Goal: Task Accomplishment & Management: Use online tool/utility

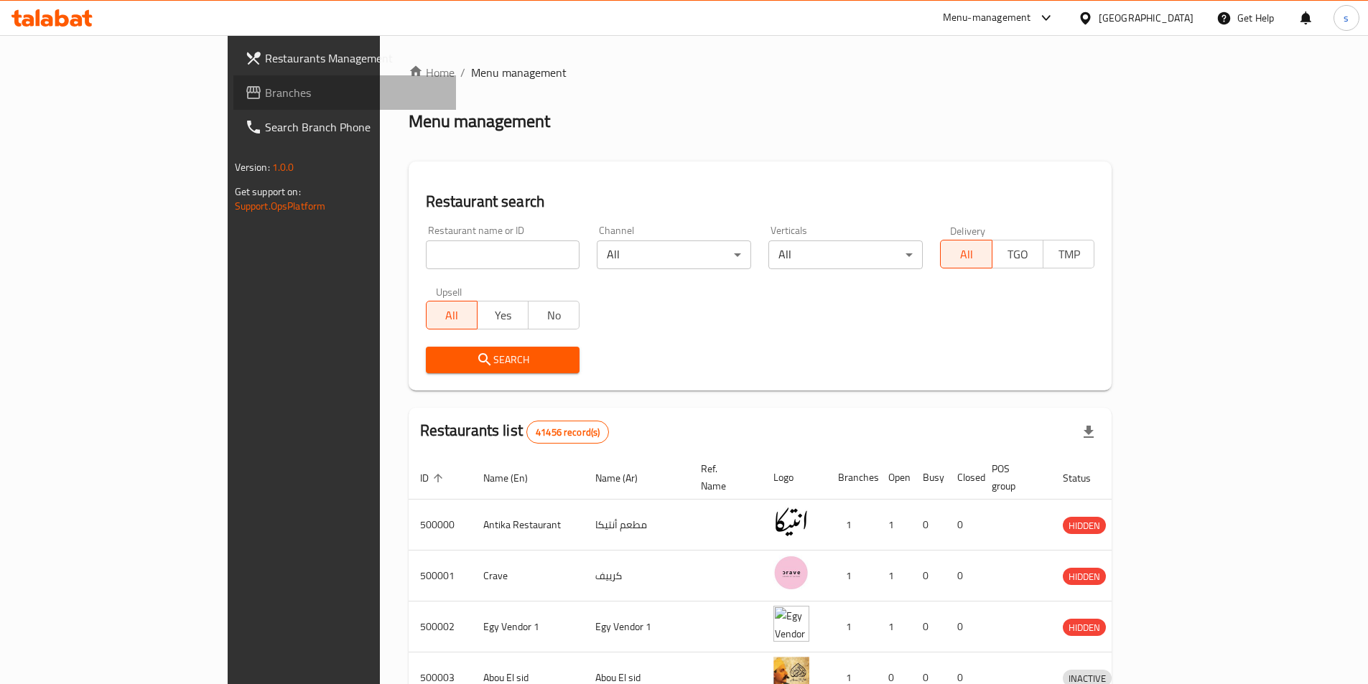
click at [265, 93] on span "Branches" at bounding box center [354, 92] width 179 height 17
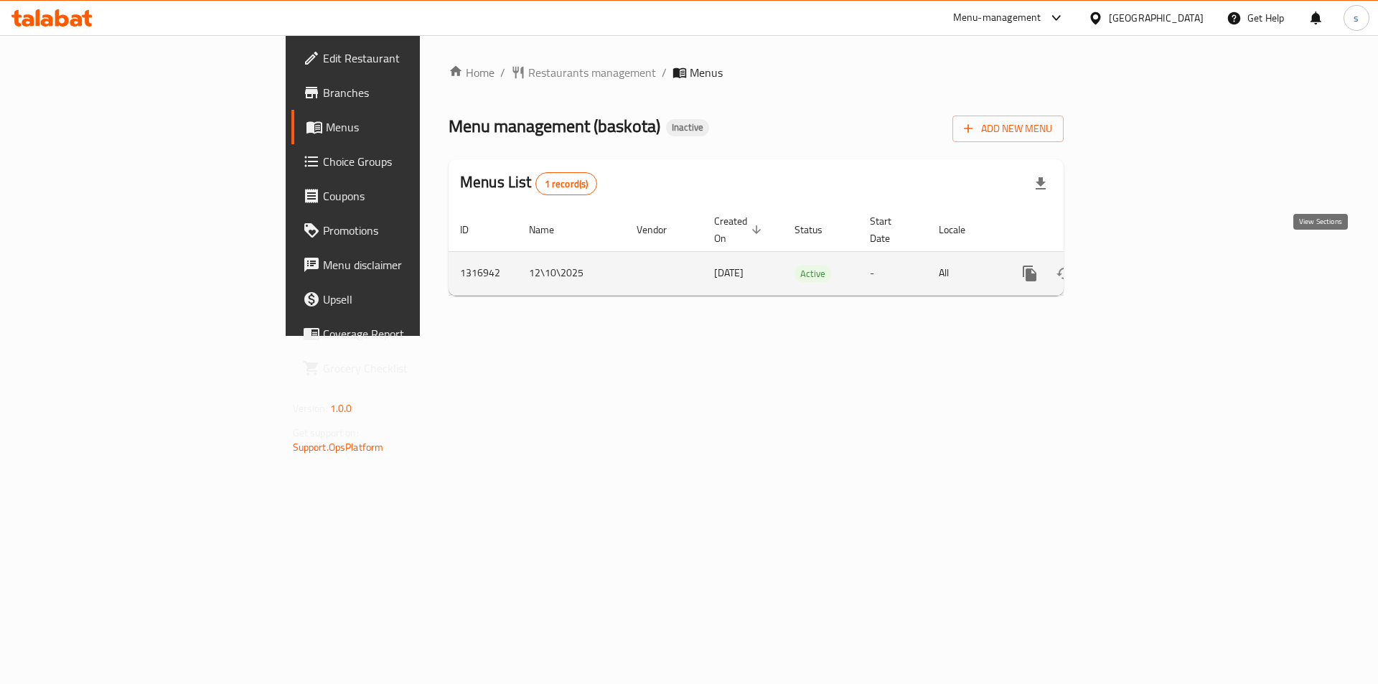
click at [1142, 265] on icon "enhanced table" at bounding box center [1133, 273] width 17 height 17
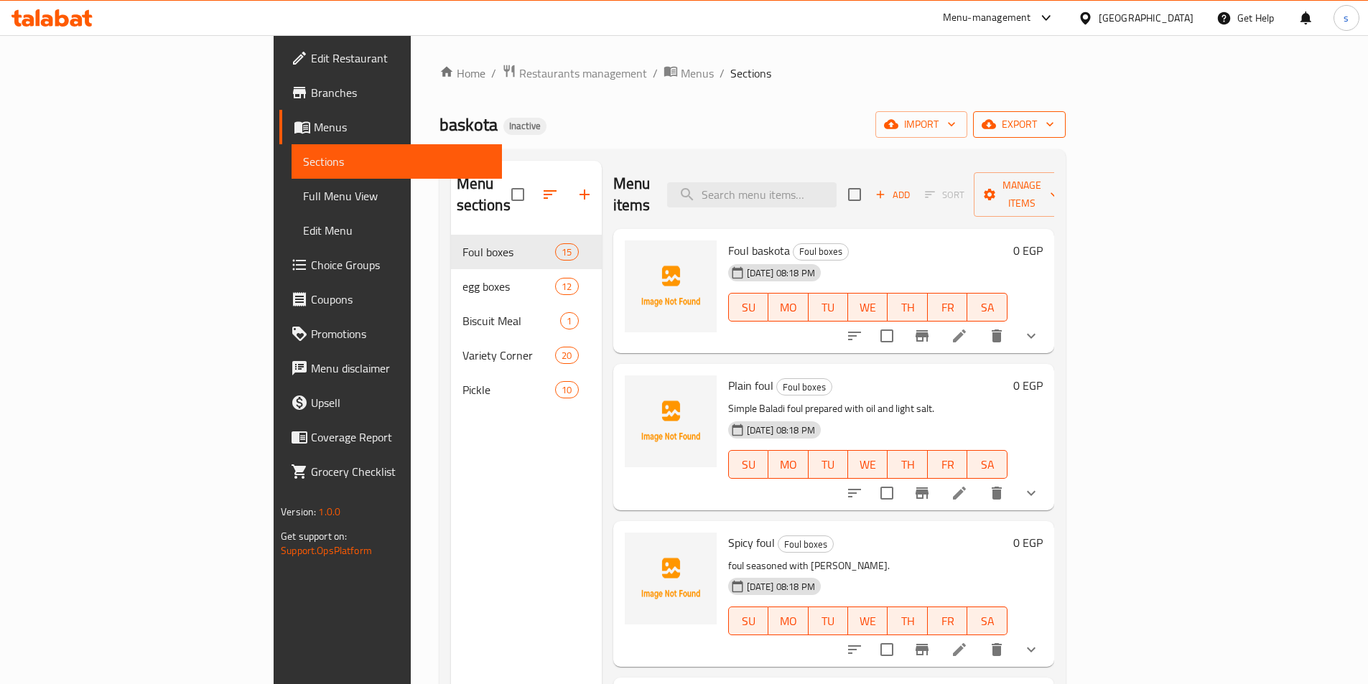
click at [1054, 116] on span "export" at bounding box center [1019, 125] width 70 height 18
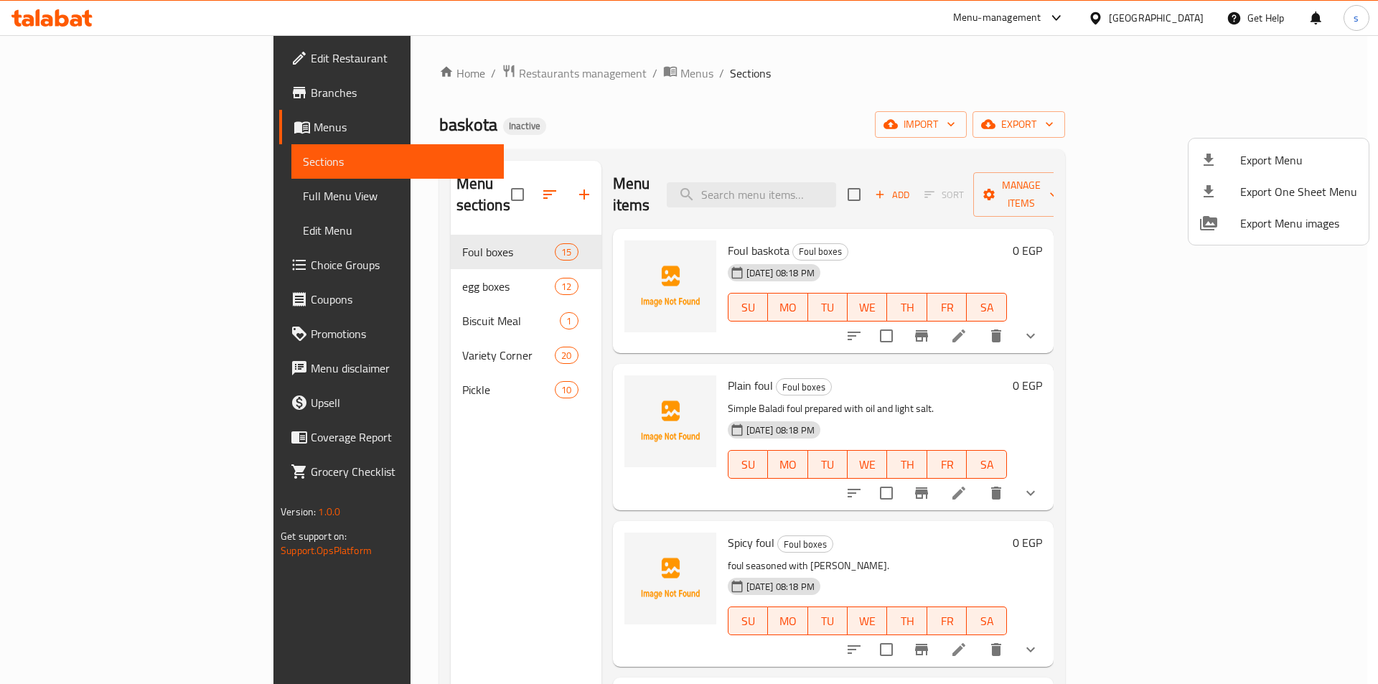
click at [1215, 134] on div at bounding box center [689, 342] width 1378 height 684
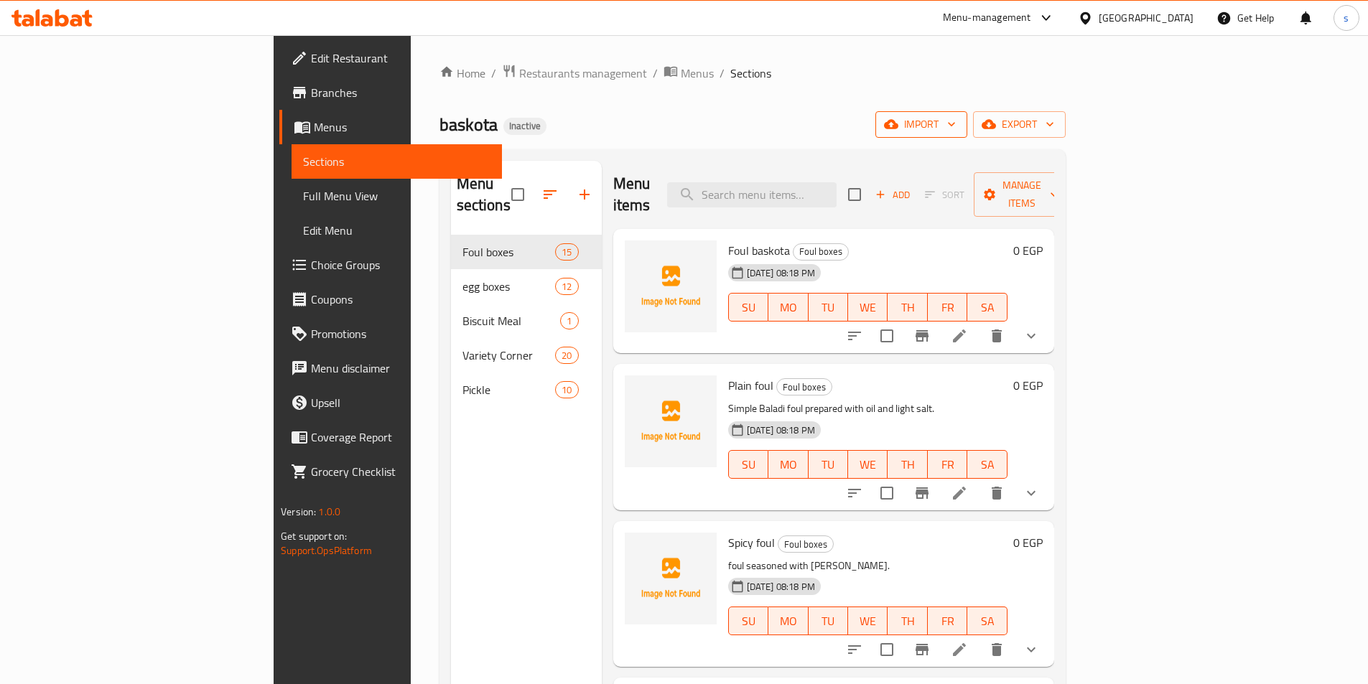
click at [956, 121] on span "import" at bounding box center [921, 125] width 69 height 18
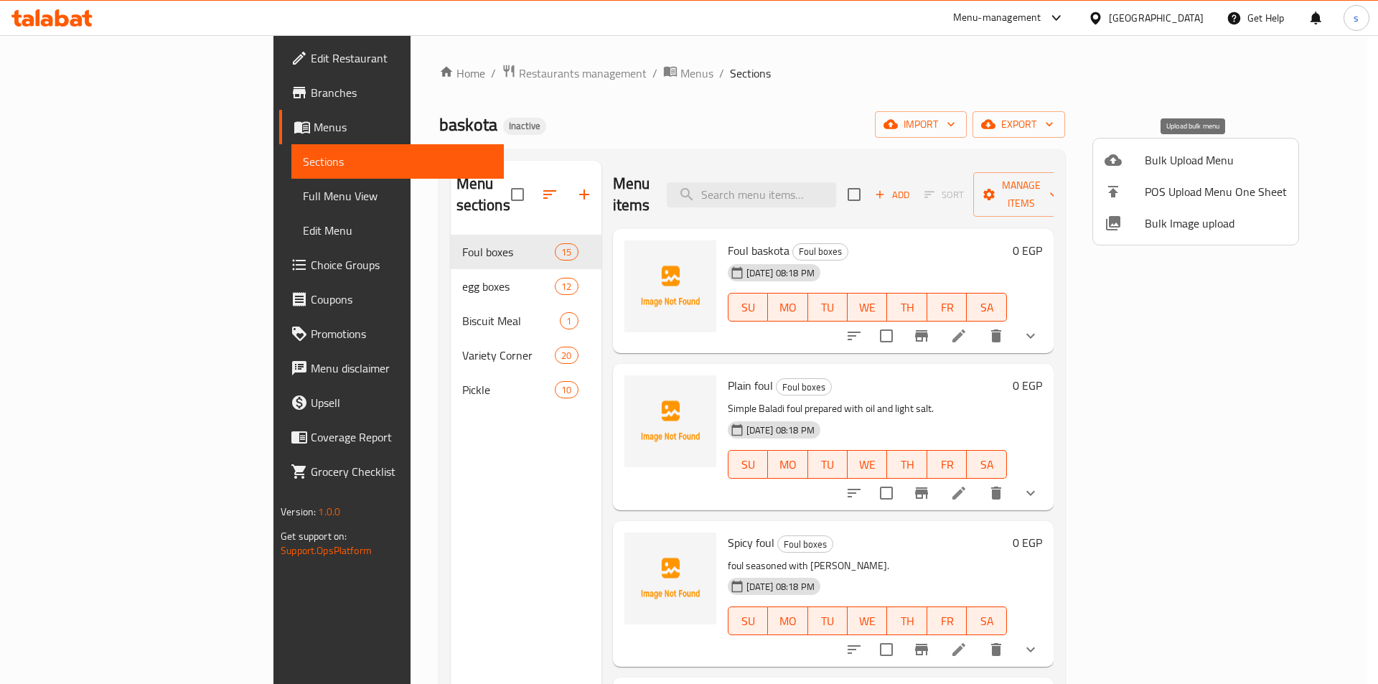
click at [1135, 162] on div at bounding box center [1125, 159] width 40 height 17
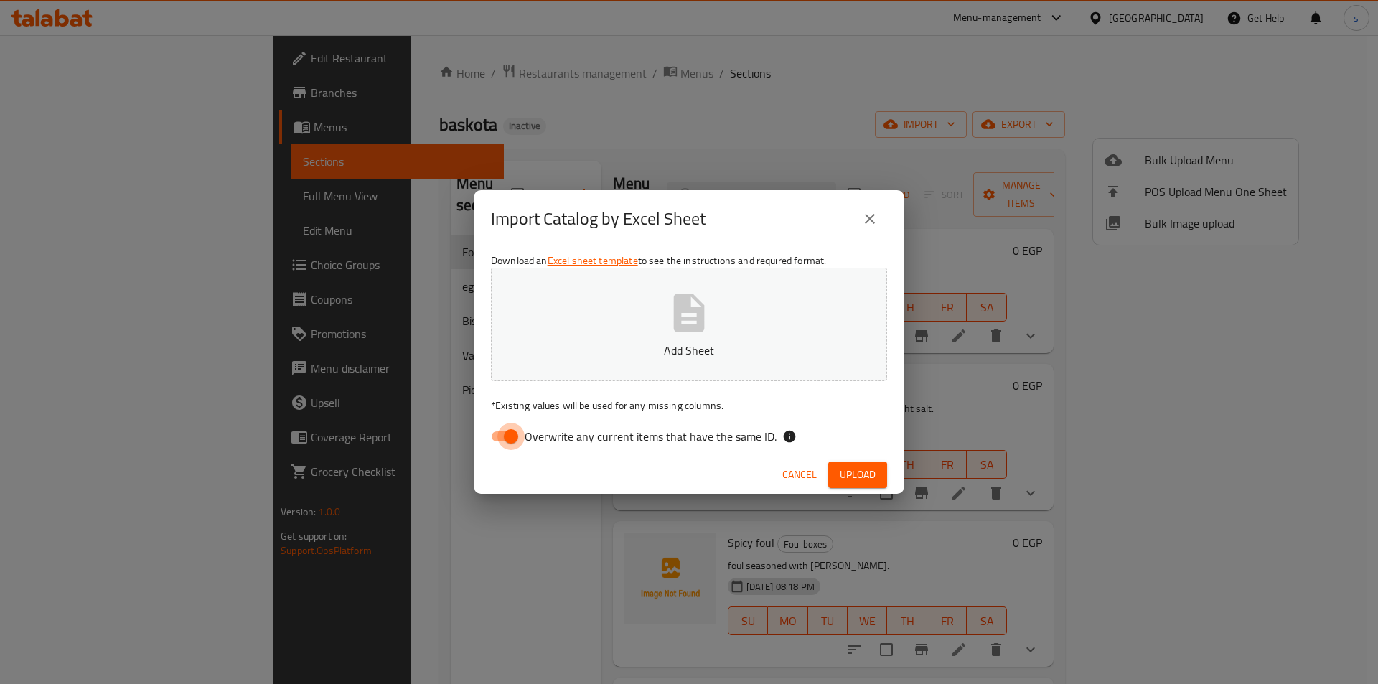
click at [503, 439] on input "Overwrite any current items that have the same ID." at bounding box center [511, 436] width 82 height 27
checkbox input "false"
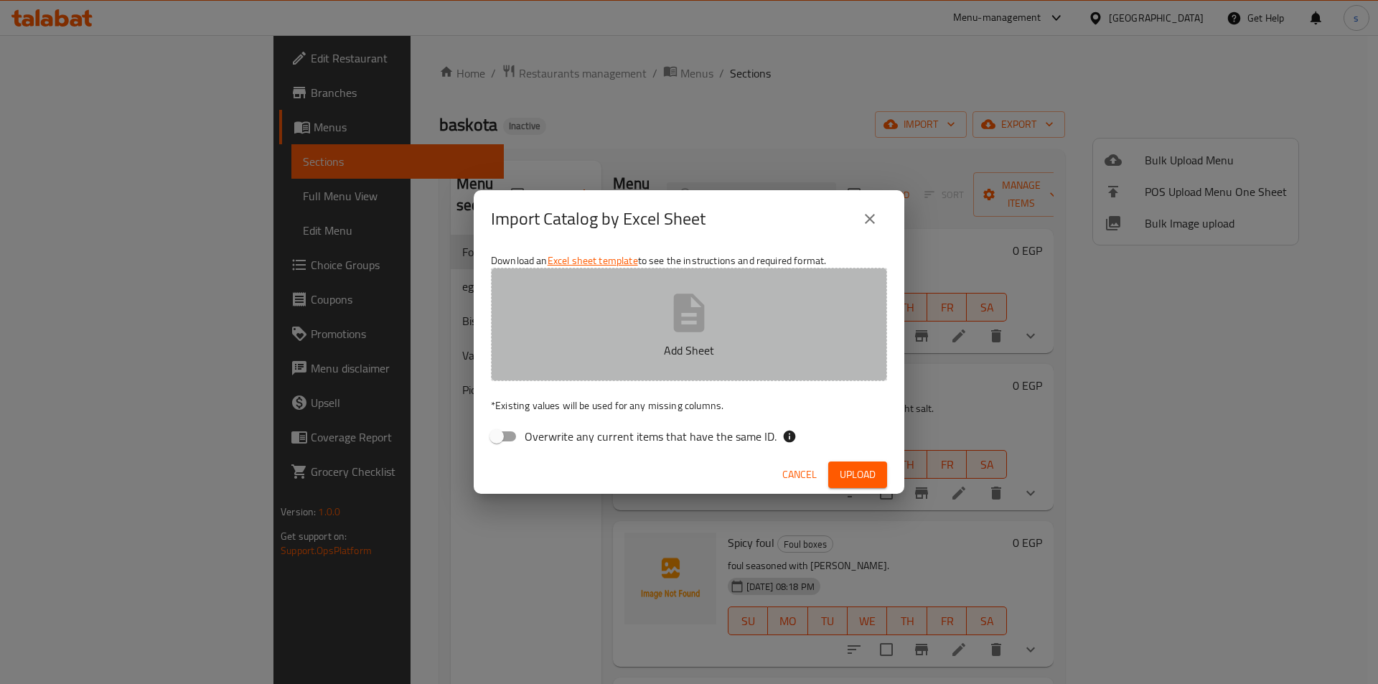
click at [584, 334] on button "Add Sheet" at bounding box center [689, 324] width 396 height 113
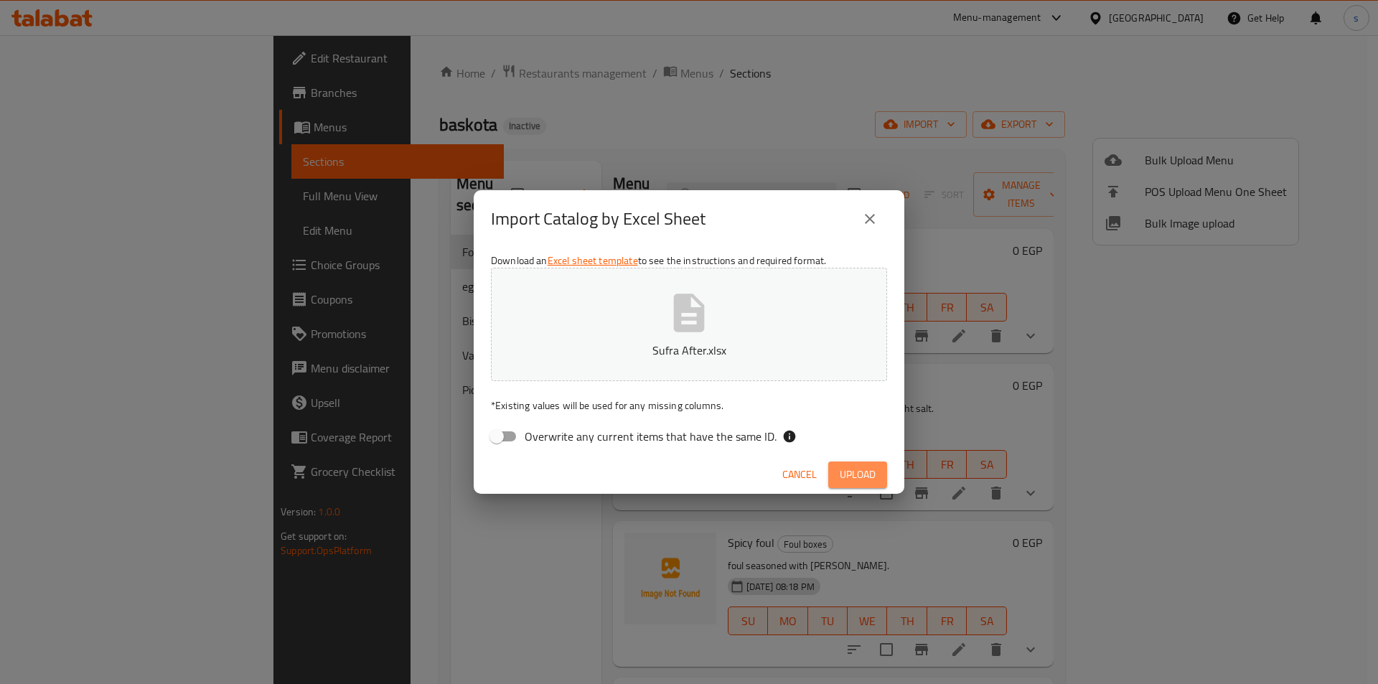
click at [870, 474] on span "Upload" at bounding box center [858, 475] width 36 height 18
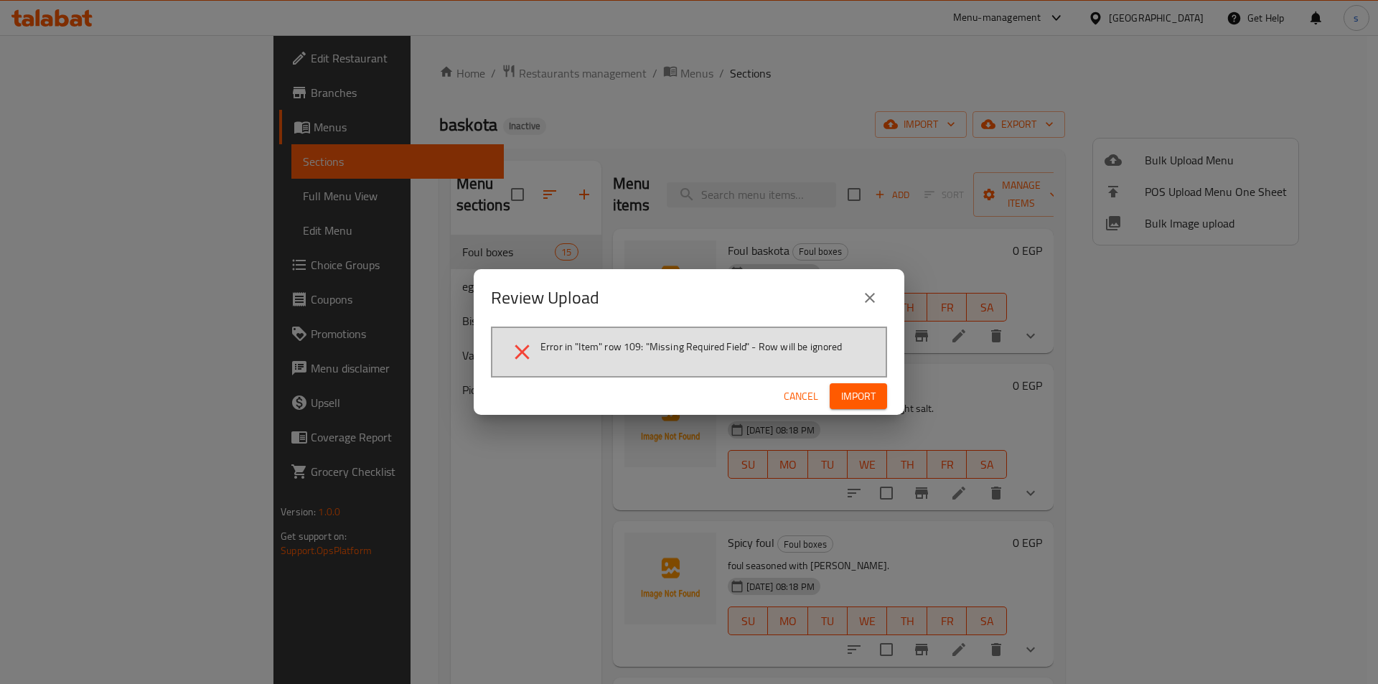
click at [868, 292] on icon "close" at bounding box center [870, 297] width 17 height 17
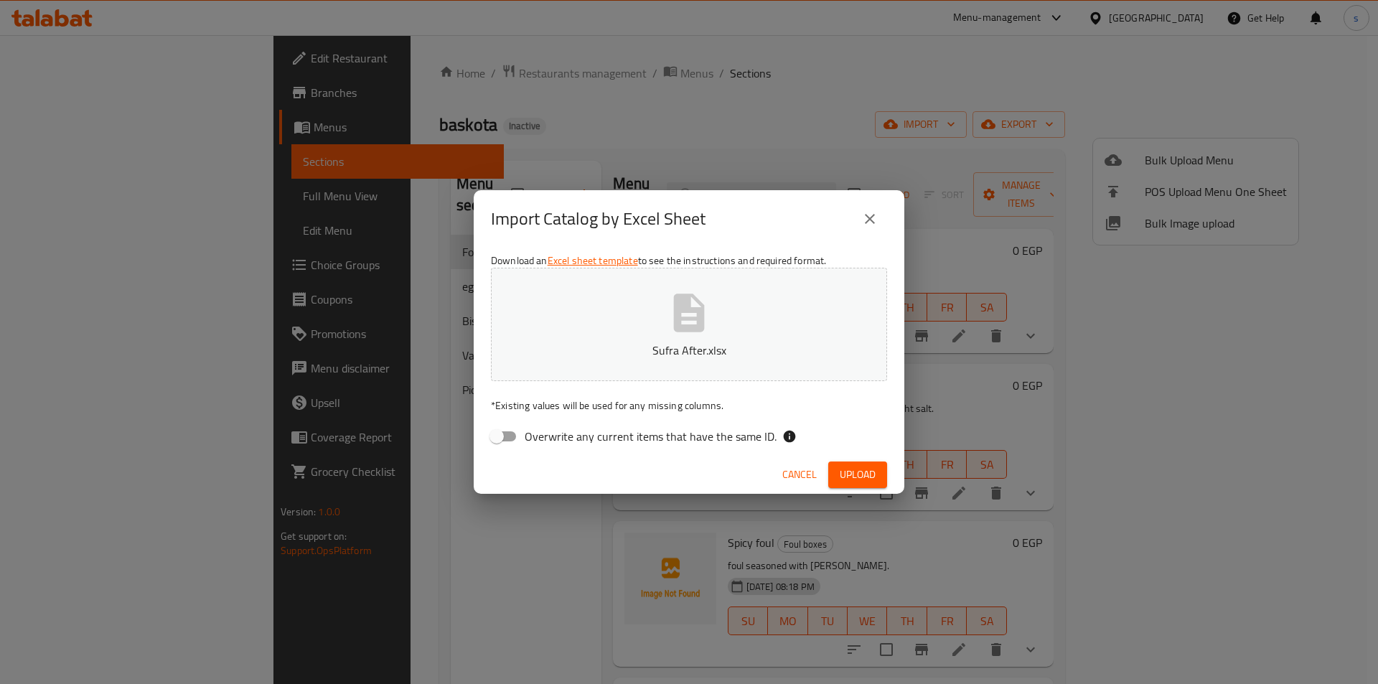
click at [624, 341] on button "Sufra After.xlsx" at bounding box center [689, 324] width 396 height 113
click at [869, 485] on button "Upload" at bounding box center [858, 475] width 59 height 27
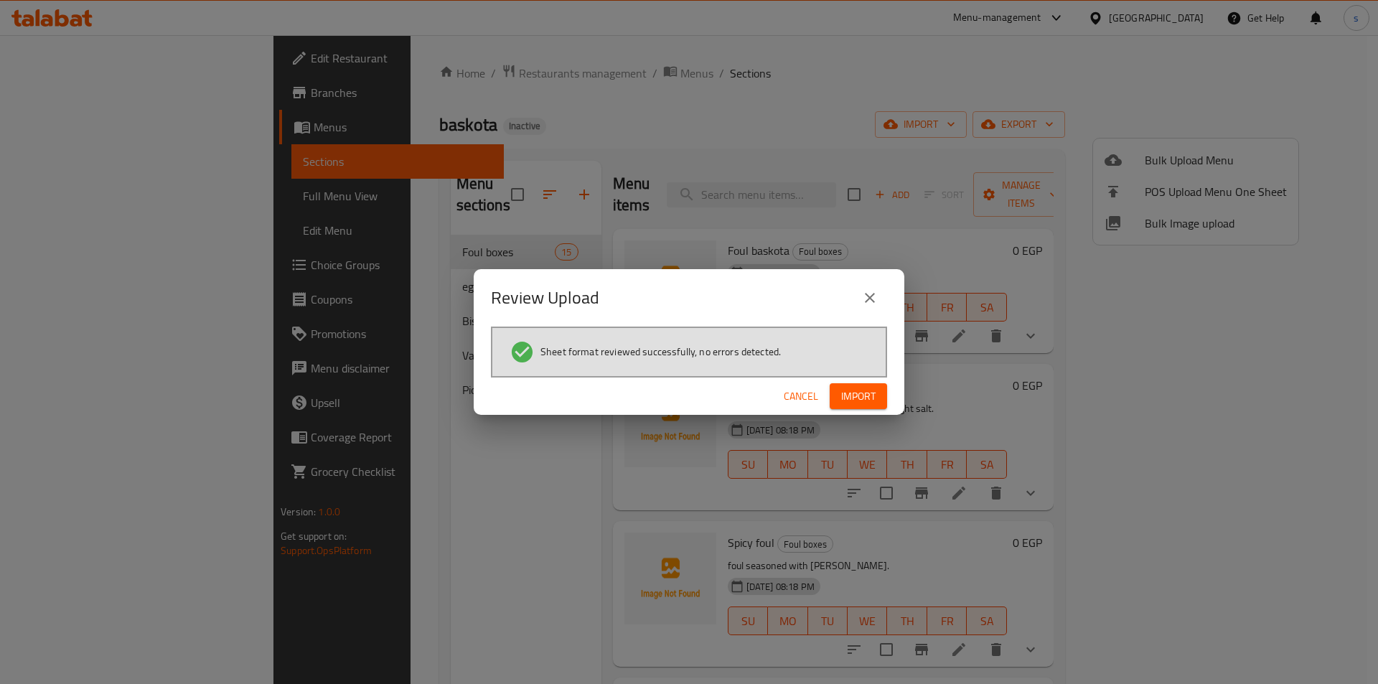
click at [854, 395] on span "Import" at bounding box center [858, 397] width 34 height 18
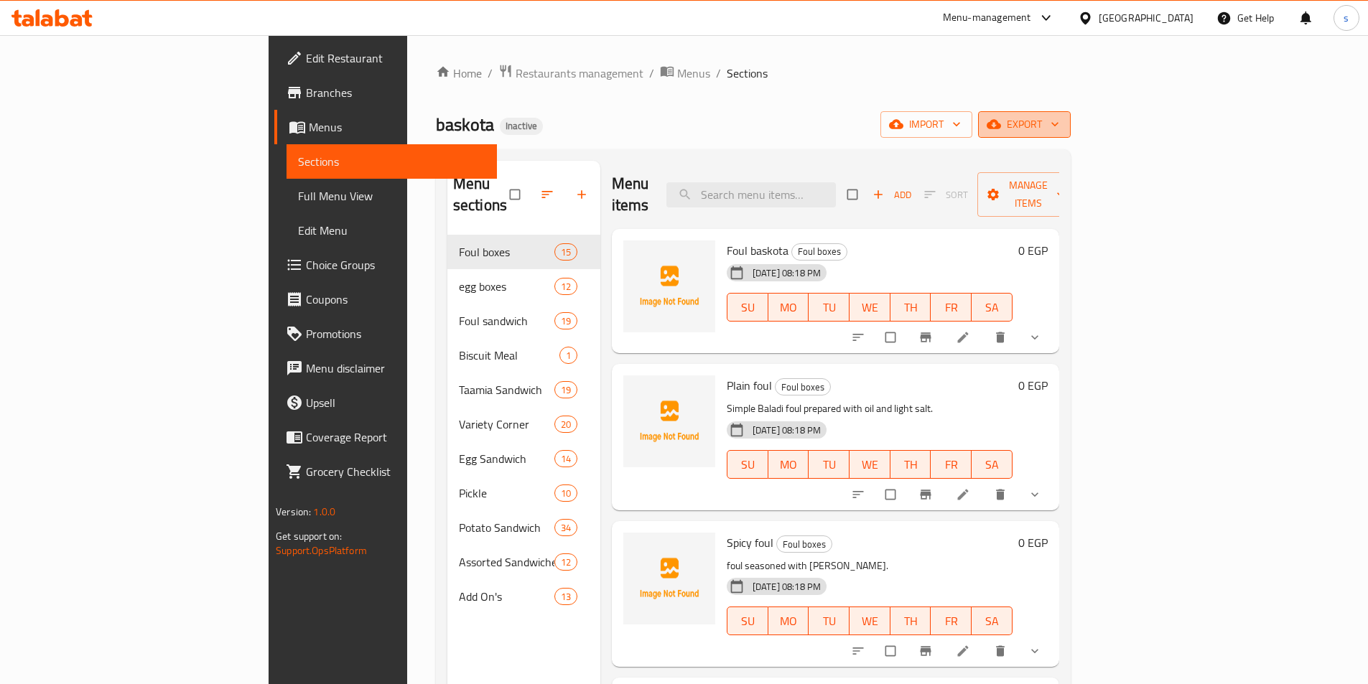
click at [1059, 123] on span "export" at bounding box center [1024, 125] width 70 height 18
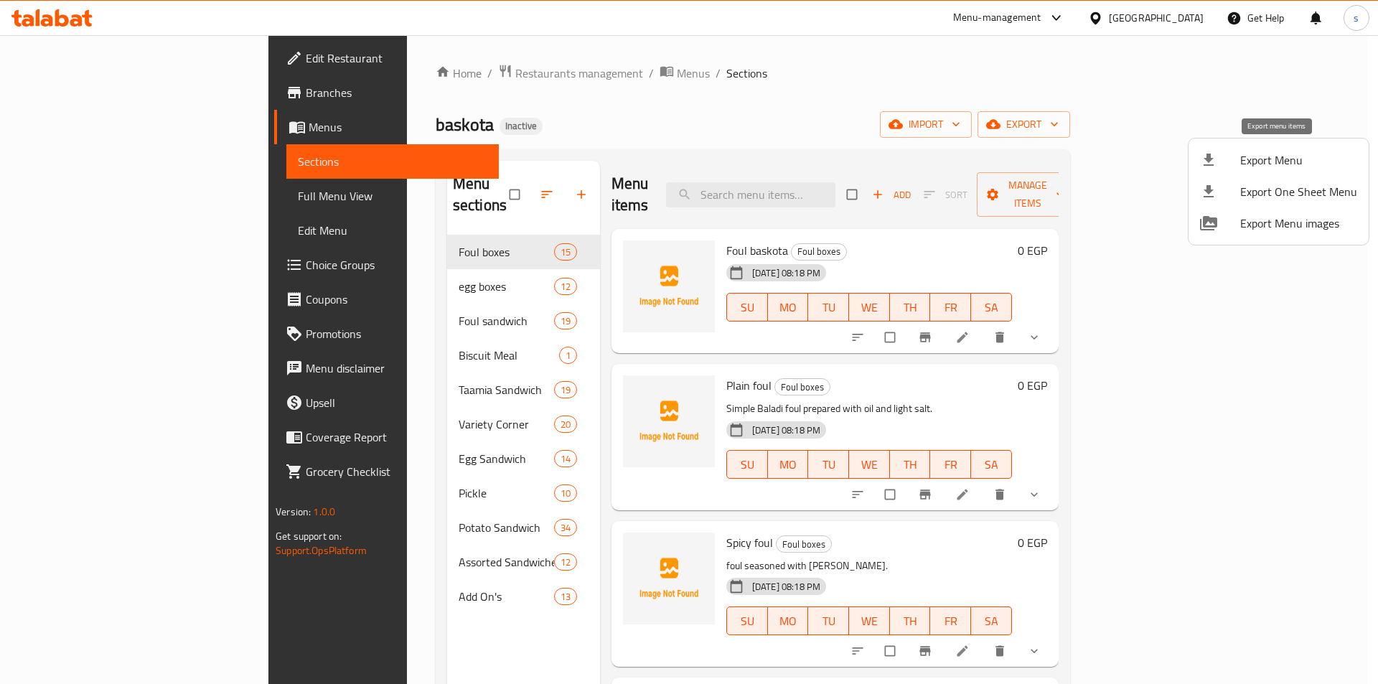
click at [1260, 159] on span "Export Menu" at bounding box center [1299, 159] width 117 height 17
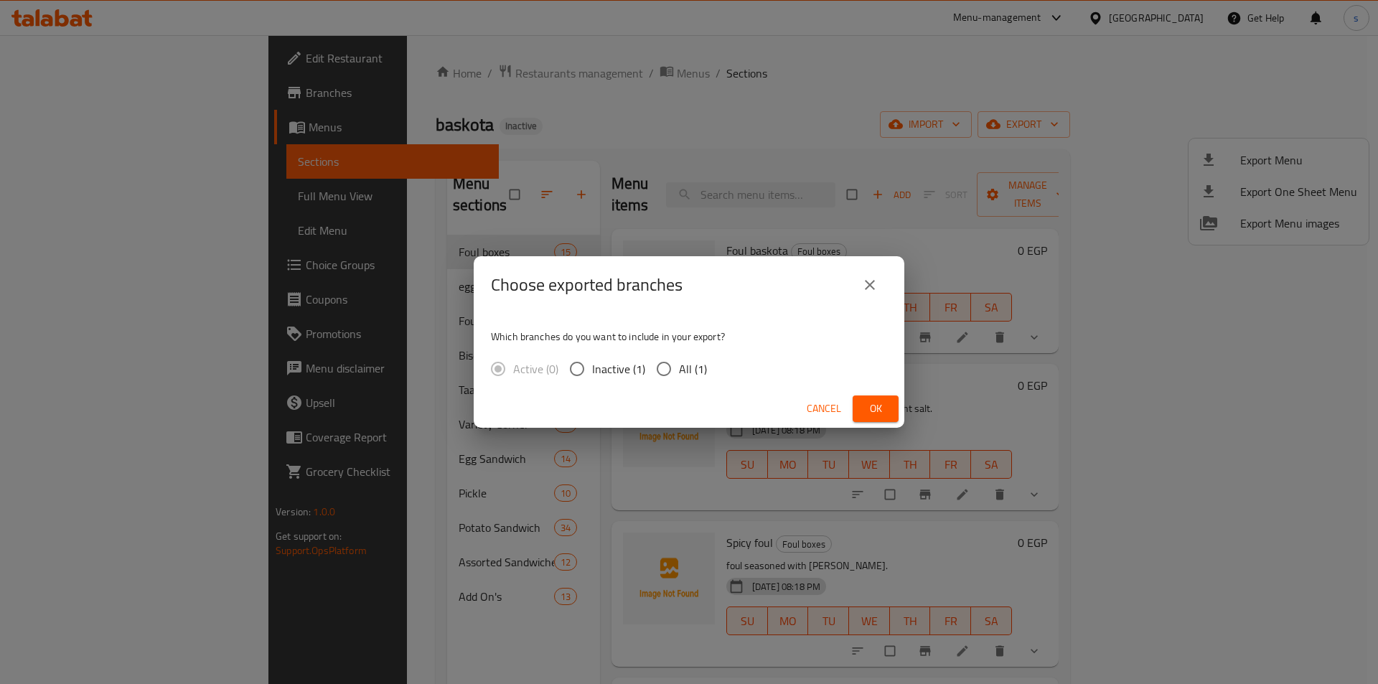
click at [684, 373] on span "All (1)" at bounding box center [693, 368] width 28 height 17
click at [679, 373] on input "All (1)" at bounding box center [664, 369] width 30 height 30
radio input "true"
click at [874, 400] on span "Ok" at bounding box center [875, 409] width 23 height 18
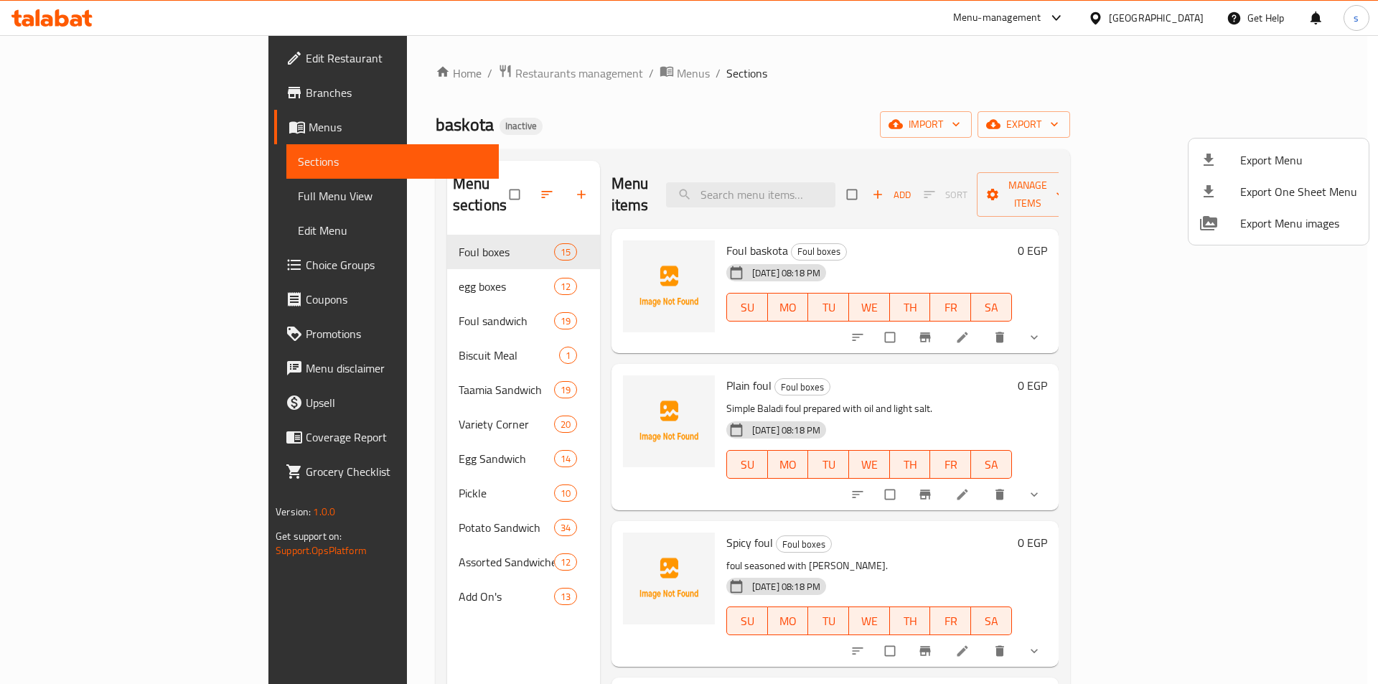
click at [902, 51] on div at bounding box center [689, 342] width 1378 height 684
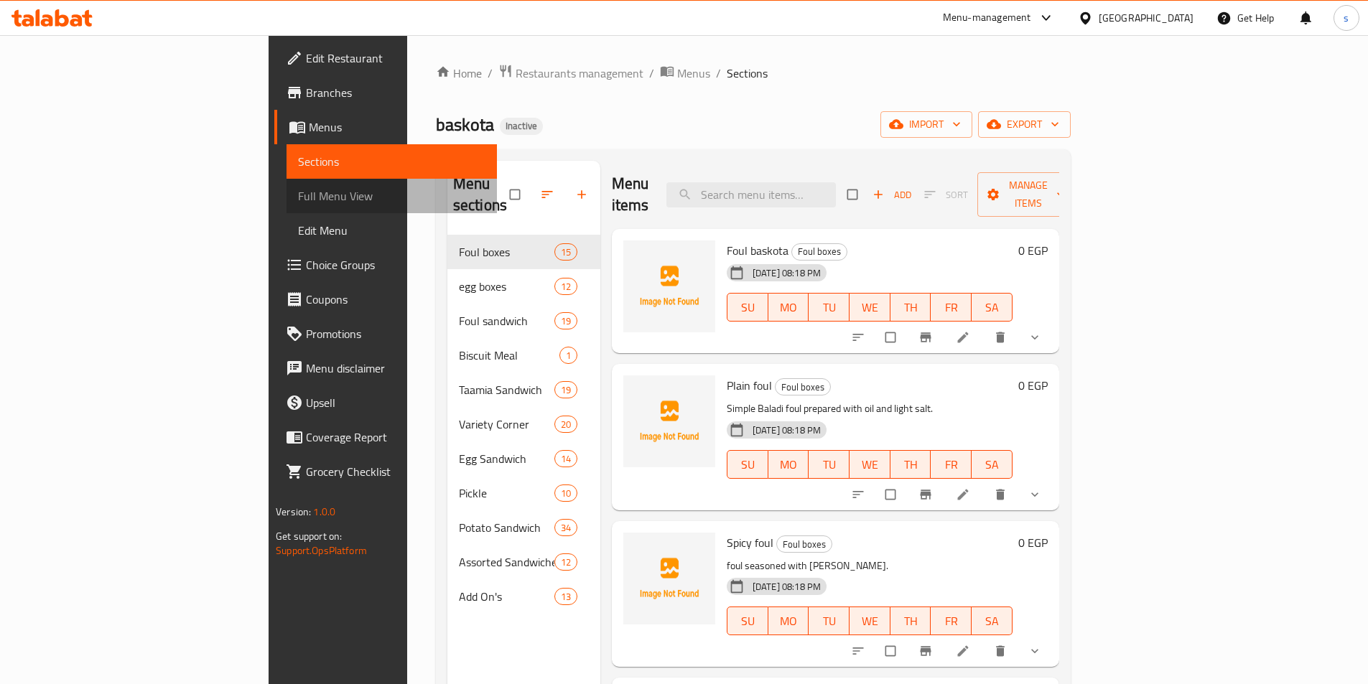
click at [298, 189] on span "Full Menu View" at bounding box center [391, 195] width 187 height 17
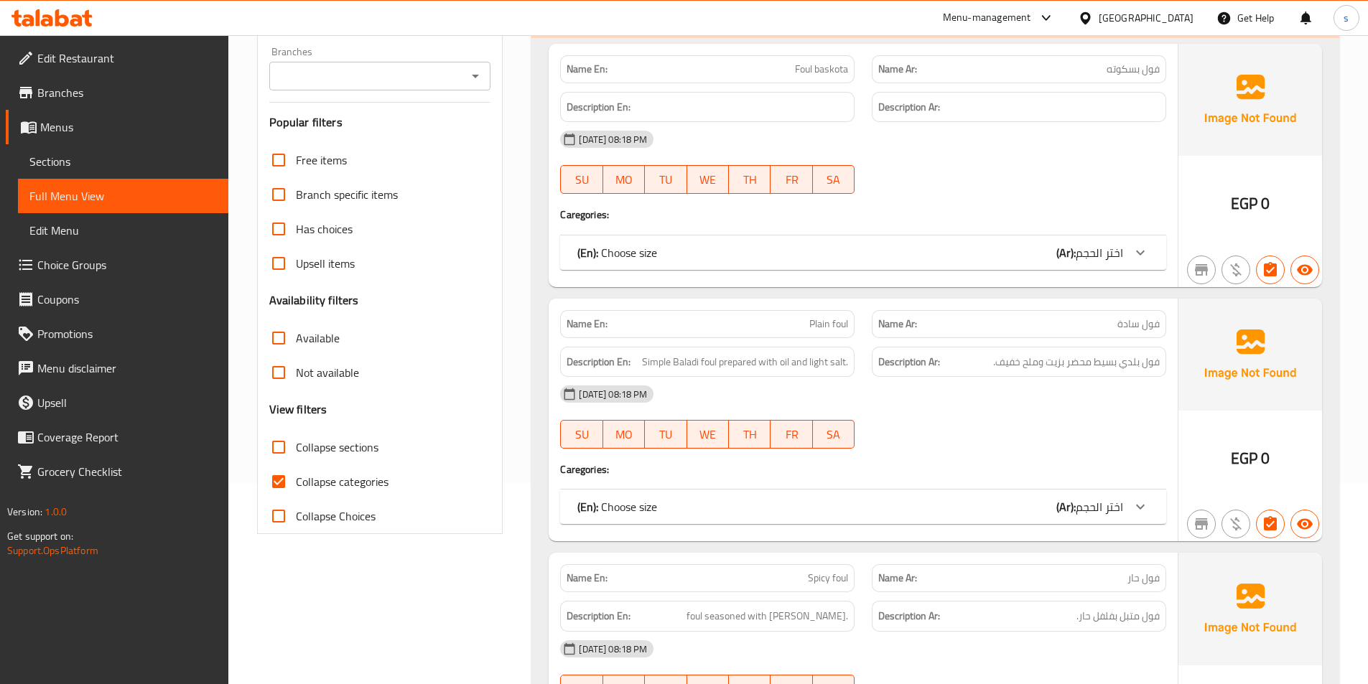
scroll to position [215, 0]
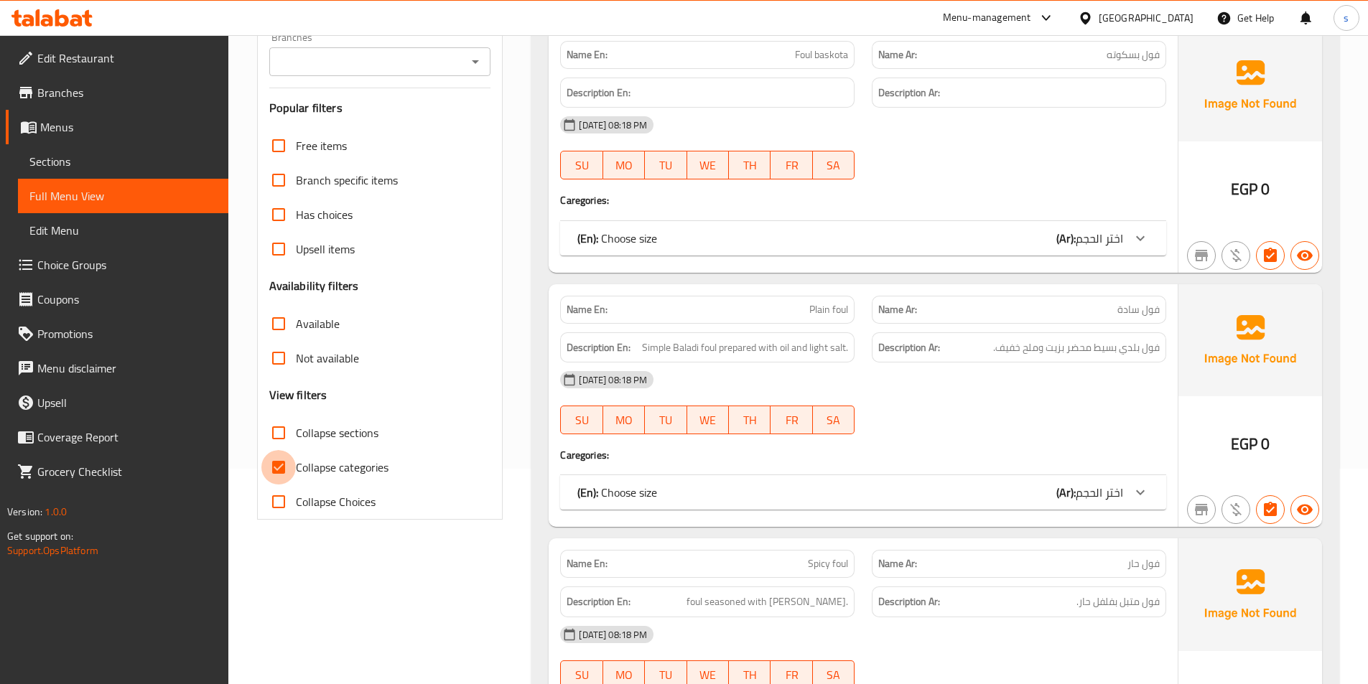
click at [292, 474] on input "Collapse categories" at bounding box center [278, 467] width 34 height 34
checkbox input "false"
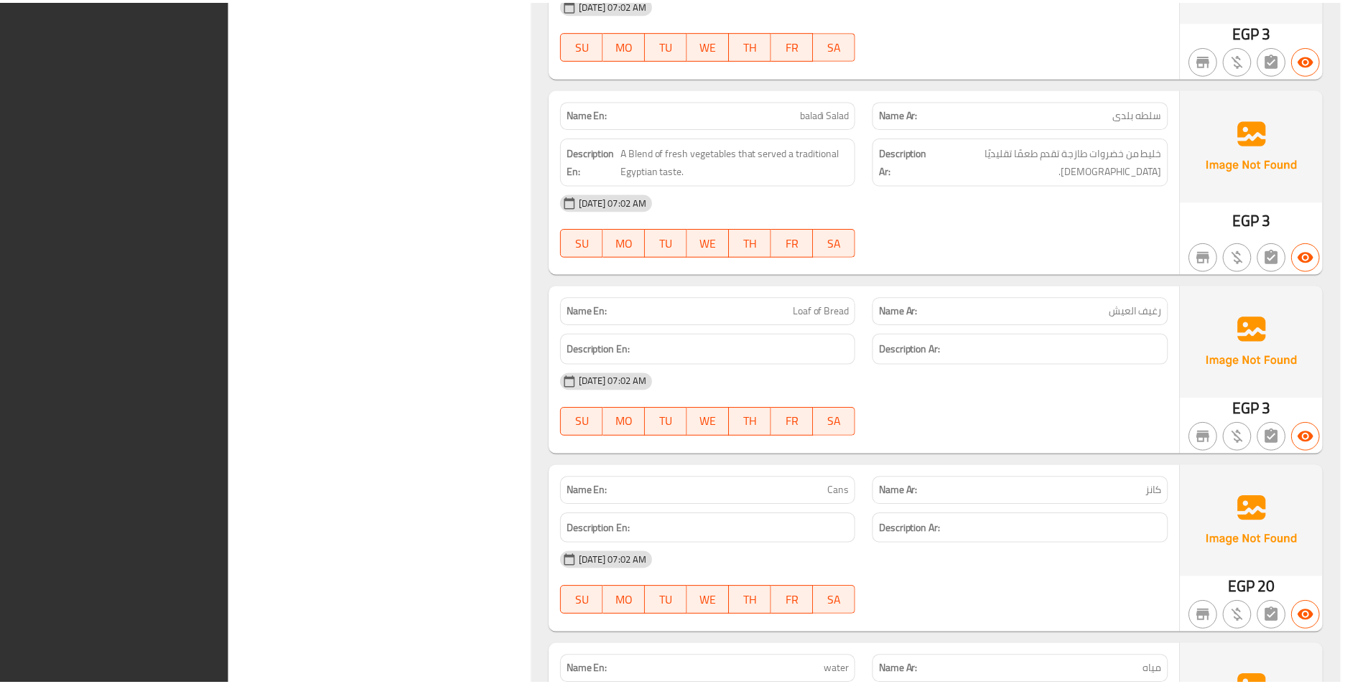
scroll to position [41185, 0]
